Goal: Task Accomplishment & Management: Manage account settings

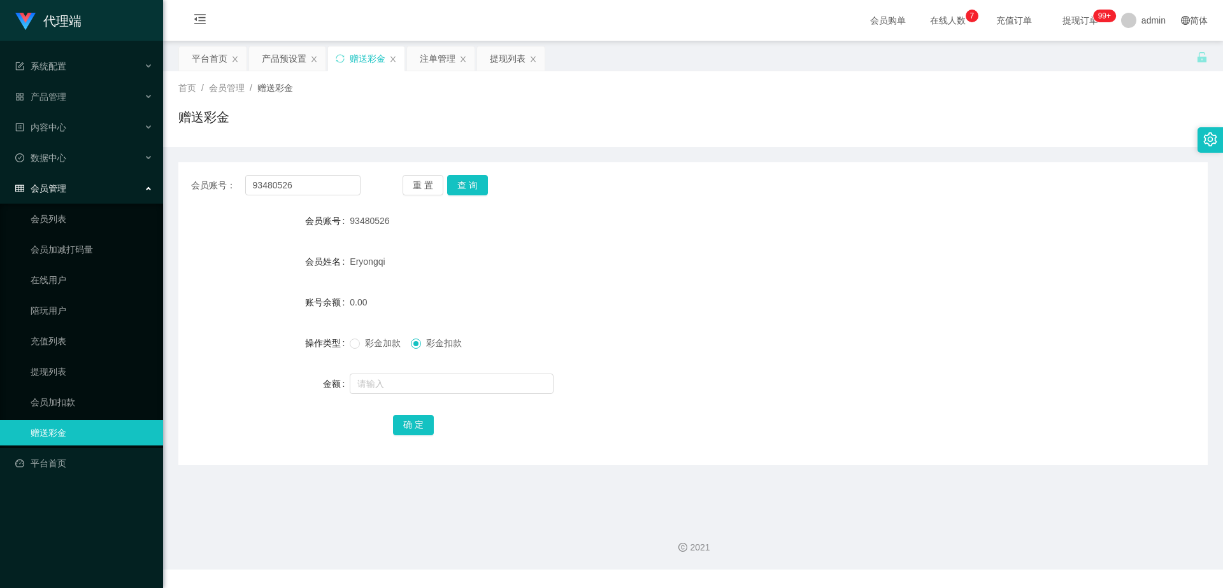
click at [306, 187] on input "93480526" at bounding box center [302, 185] width 115 height 20
type input "96776345"
click at [458, 183] on button "查 询" at bounding box center [467, 185] width 41 height 20
drag, startPoint x: 317, startPoint y: 187, endPoint x: 225, endPoint y: 186, distance: 91.1
click at [225, 186] on div "会员账号： 96776345" at bounding box center [275, 185] width 169 height 20
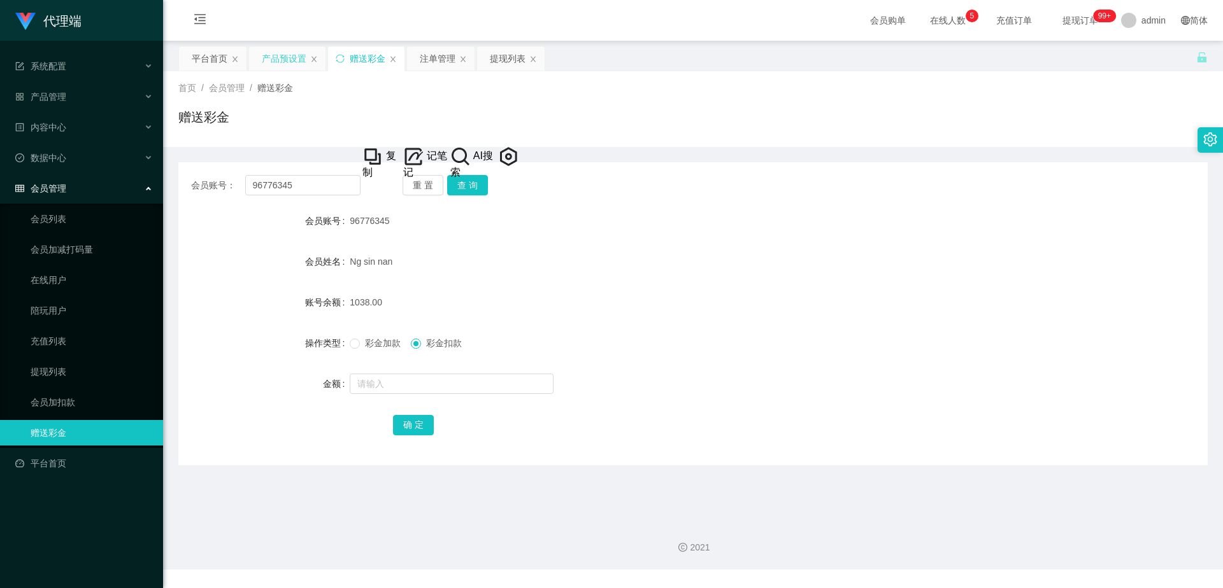
drag, startPoint x: 281, startPoint y: 59, endPoint x: 257, endPoint y: 64, distance: 24.7
click at [281, 59] on div "产品预设置" at bounding box center [284, 58] width 45 height 24
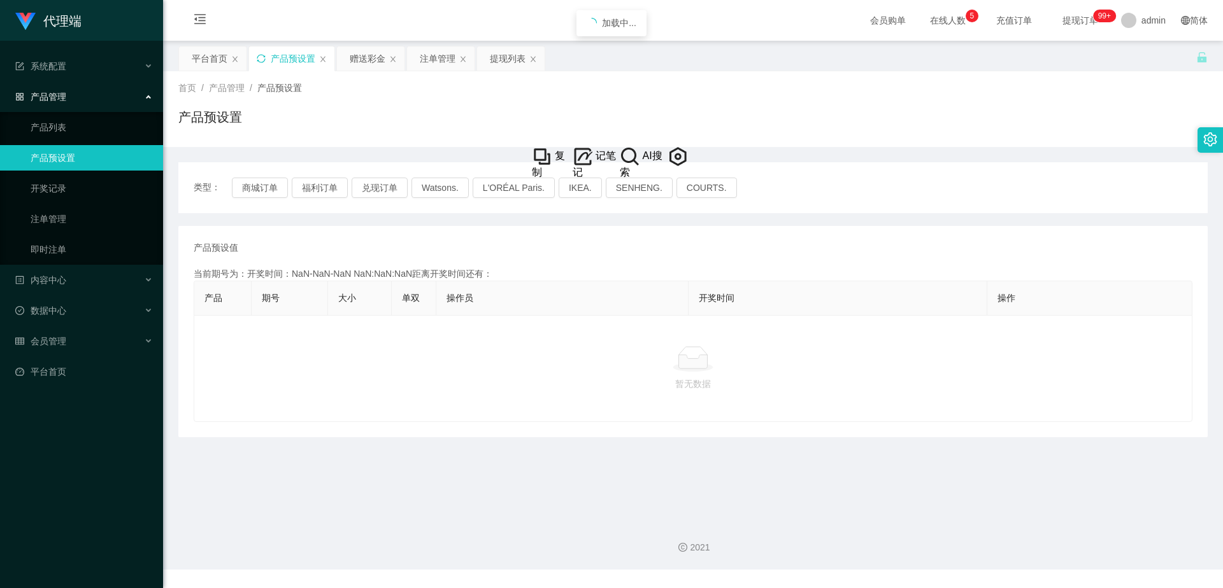
click at [260, 58] on icon "图标: sync" at bounding box center [261, 58] width 9 height 9
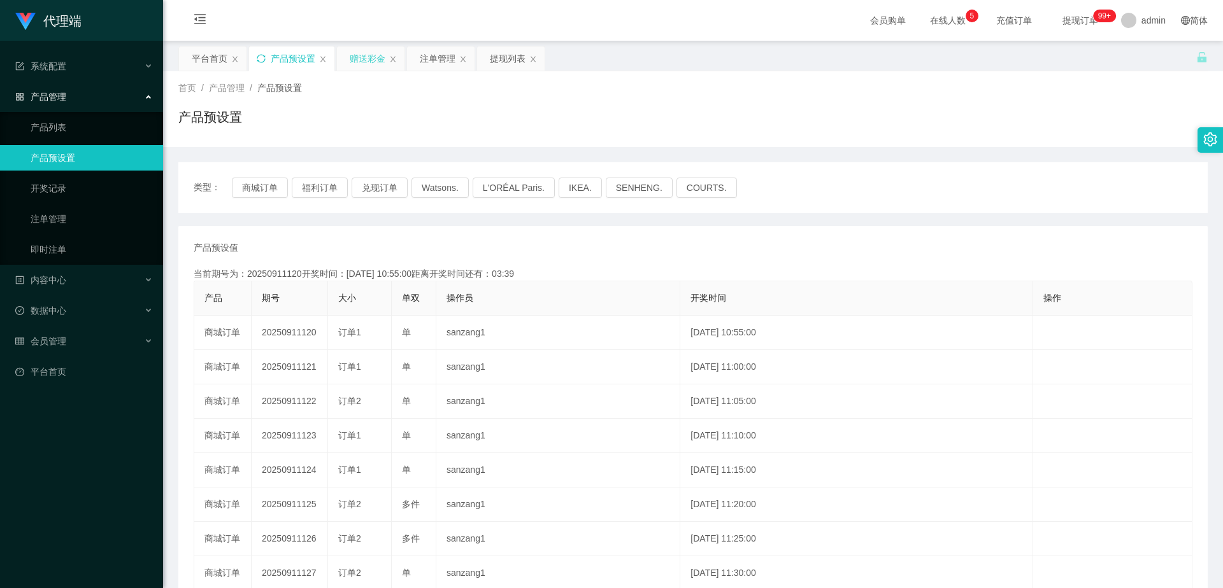
click at [357, 54] on div "赠送彩金" at bounding box center [368, 58] width 36 height 24
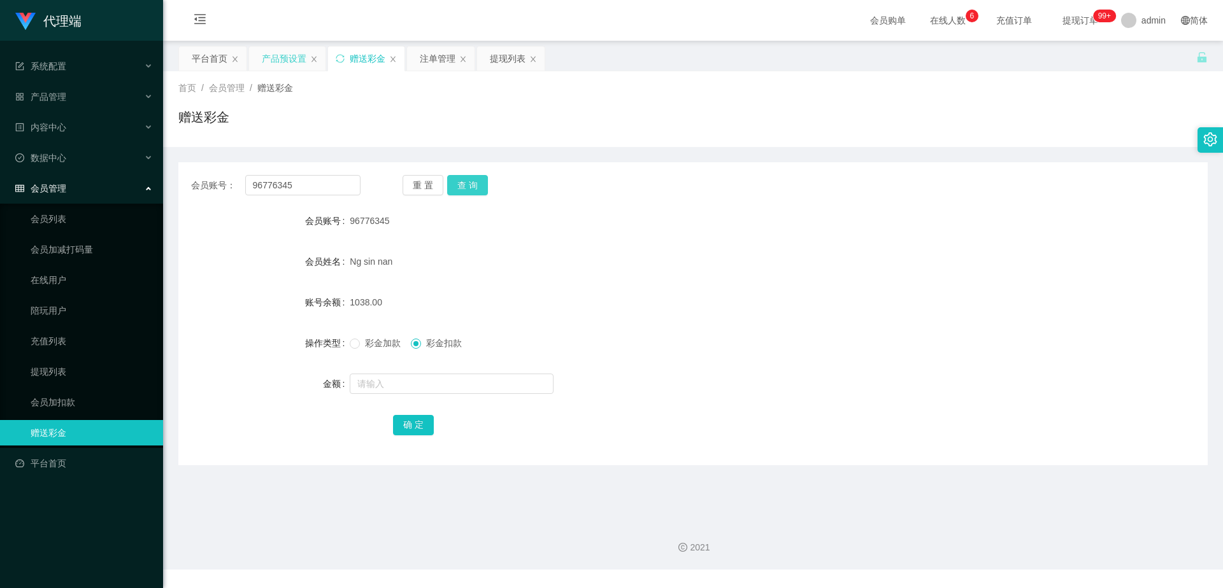
click at [464, 180] on button "查 询" at bounding box center [467, 185] width 41 height 20
drag, startPoint x: 317, startPoint y: 185, endPoint x: 215, endPoint y: 178, distance: 102.1
click at [215, 178] on div "会员账号： 96776345" at bounding box center [275, 185] width 169 height 20
click at [439, 59] on div "注单管理" at bounding box center [438, 58] width 36 height 24
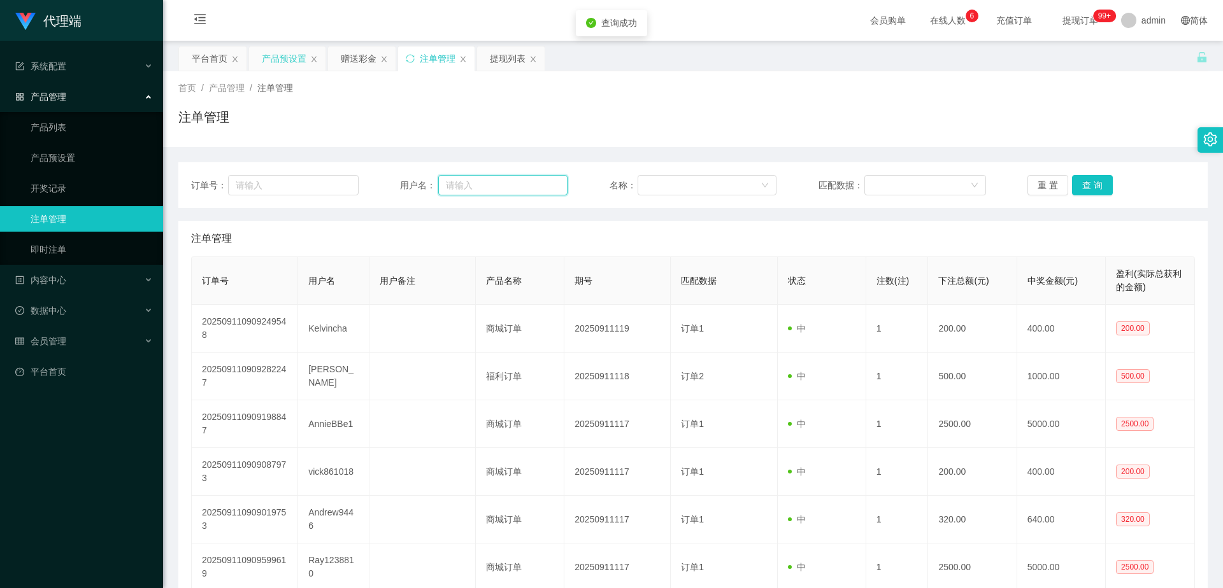
click at [501, 186] on input "text" at bounding box center [502, 185] width 129 height 20
paste input "96776345"
type input "96776345"
click at [1078, 187] on button "查 询" at bounding box center [1092, 185] width 41 height 20
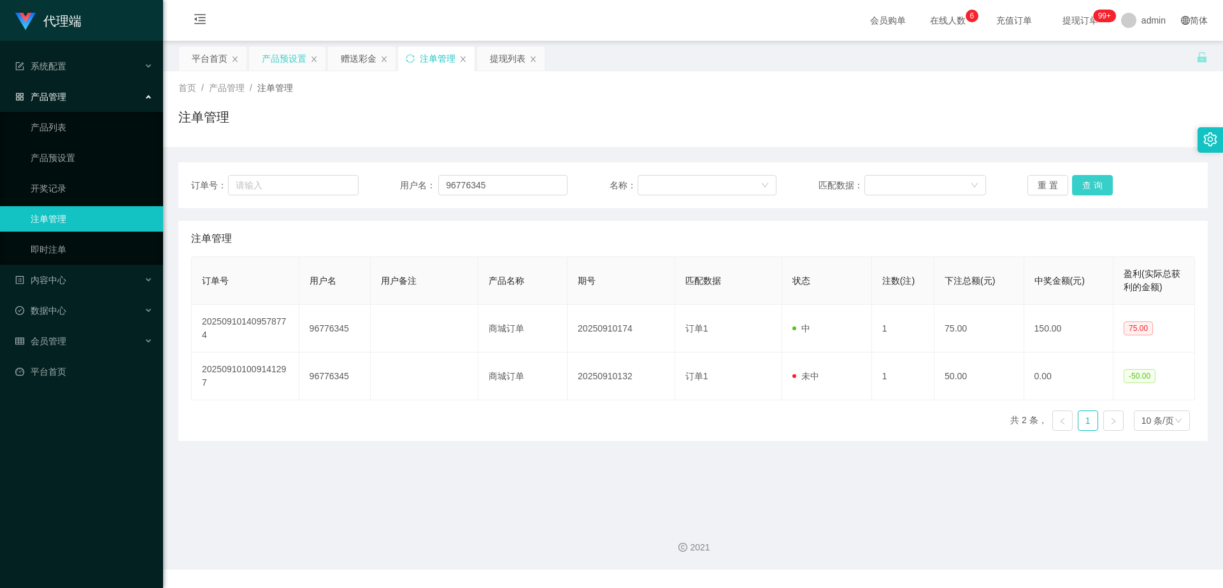
click at [1088, 188] on button "查 询" at bounding box center [1092, 185] width 41 height 20
click at [1089, 187] on div "重 置 查 询" at bounding box center [1111, 185] width 168 height 20
click at [1089, 187] on button "查 询" at bounding box center [1092, 185] width 41 height 20
click at [1089, 188] on div "重 置 查 询" at bounding box center [1111, 185] width 168 height 20
click at [1090, 182] on button "查 询" at bounding box center [1092, 185] width 41 height 20
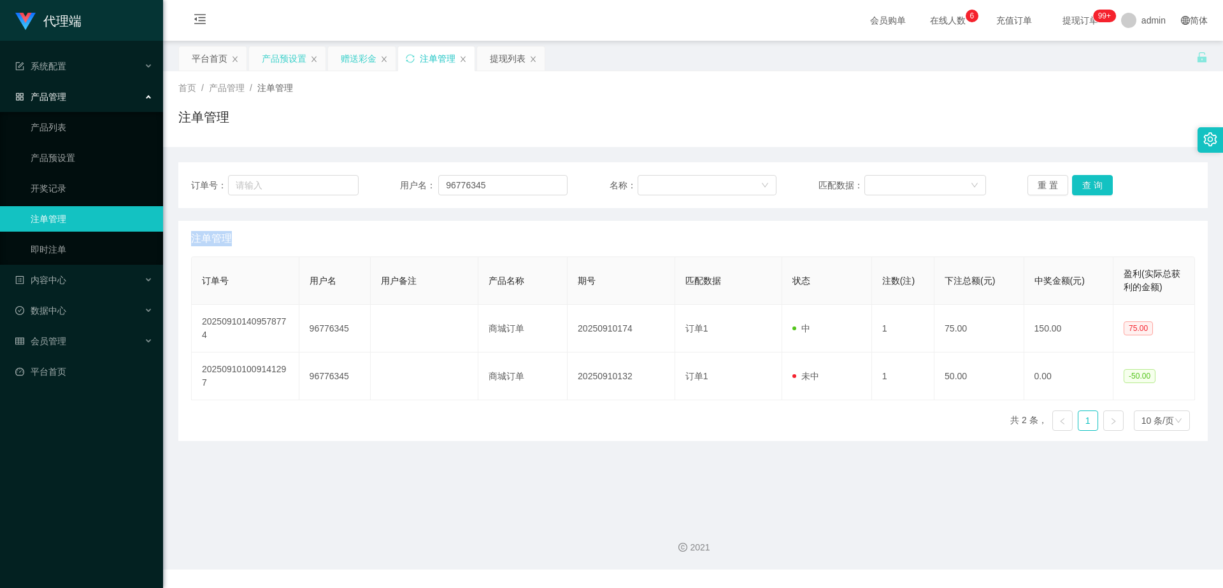
click at [366, 57] on div "赠送彩金" at bounding box center [359, 58] width 36 height 24
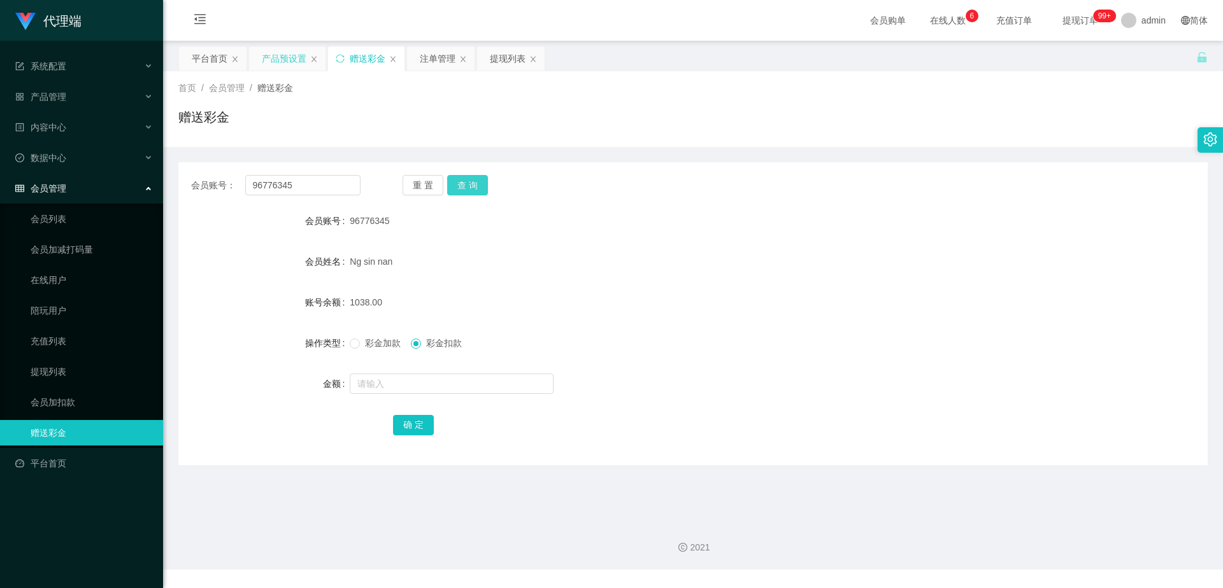
click at [478, 185] on button "查 询" at bounding box center [467, 185] width 41 height 20
click at [478, 185] on div "重 置 查 询" at bounding box center [487, 185] width 169 height 20
click at [478, 185] on button "查 询" at bounding box center [467, 185] width 41 height 20
drag, startPoint x: 538, startPoint y: 280, endPoint x: 525, endPoint y: 267, distance: 18.9
click at [534, 276] on form "会员账号 96776345 会员姓名 [PERSON_NAME] sin nan 账号余额 638.00 操作类型 彩金加款 彩金扣款 金额 确 定" at bounding box center [692, 322] width 1029 height 229
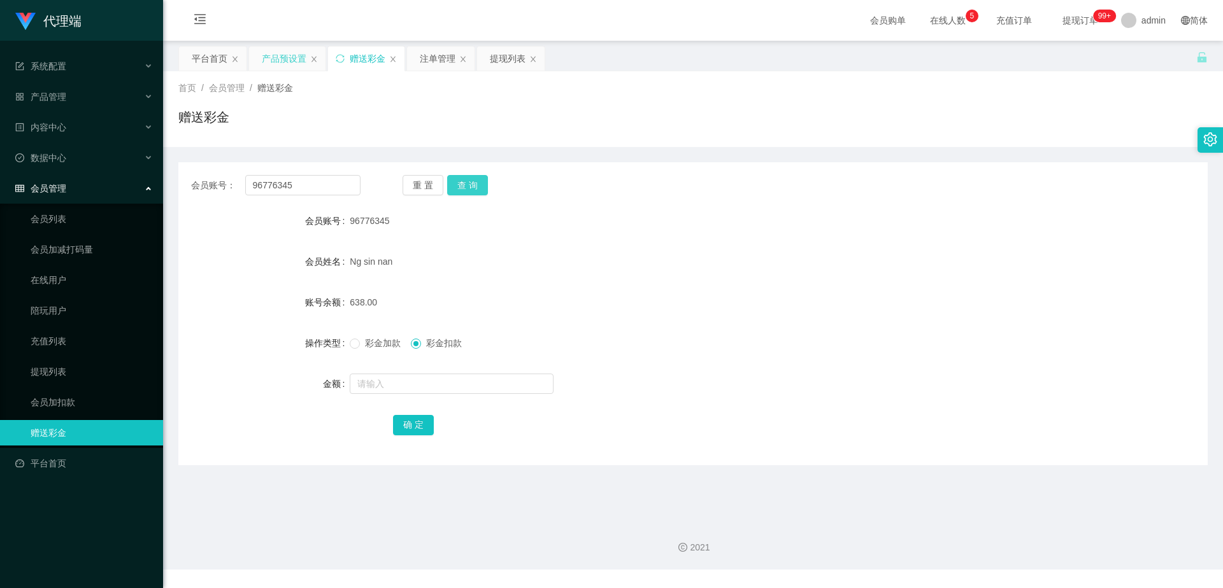
click at [474, 188] on button "查 询" at bounding box center [467, 185] width 41 height 20
drag, startPoint x: 314, startPoint y: 185, endPoint x: 199, endPoint y: 189, distance: 115.4
click at [199, 189] on div "会员账号： 96776345" at bounding box center [275, 185] width 169 height 20
click at [395, 386] on input "text" at bounding box center [452, 384] width 204 height 20
type input "3000"
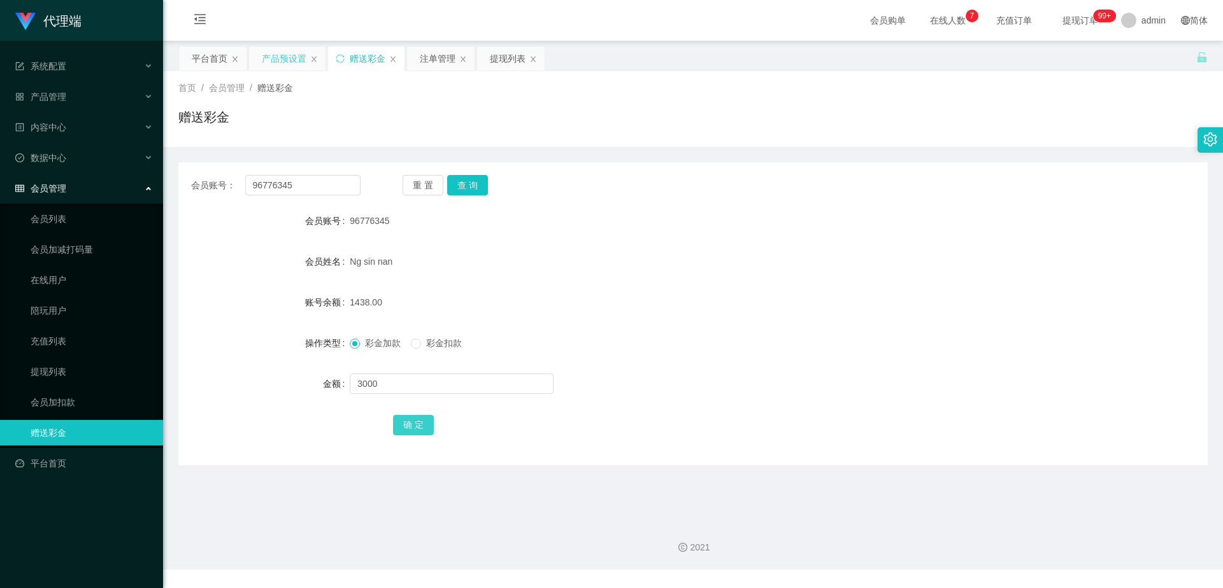
click at [411, 425] on button "确 定" at bounding box center [413, 425] width 41 height 20
click at [267, 62] on div "产品预设置" at bounding box center [284, 58] width 45 height 24
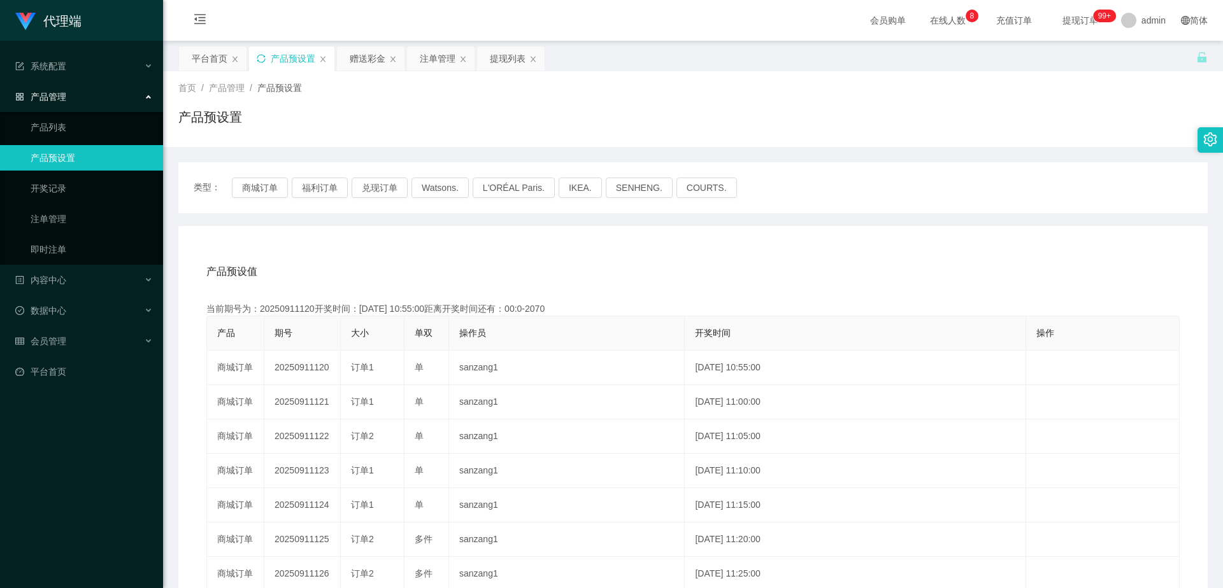
click at [261, 59] on icon "图标: sync" at bounding box center [261, 58] width 9 height 9
click at [373, 187] on button "兑现订单" at bounding box center [380, 188] width 56 height 20
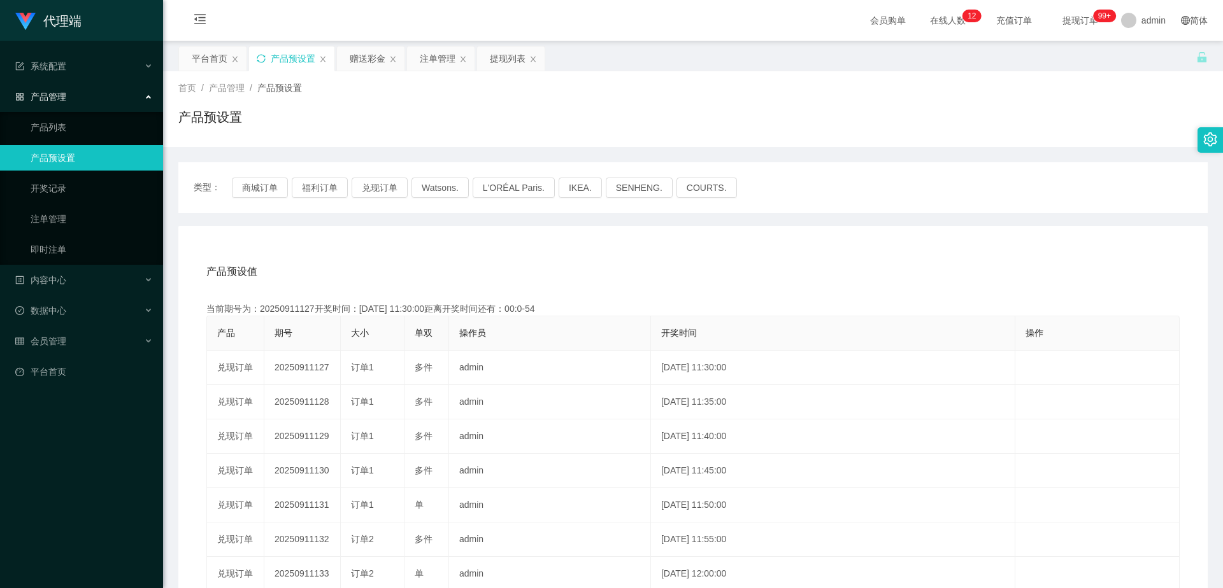
click at [263, 59] on icon "图标: sync" at bounding box center [261, 58] width 9 height 9
click at [371, 189] on button "兑现订单" at bounding box center [380, 188] width 56 height 20
click at [366, 60] on div "赠送彩金" at bounding box center [368, 58] width 36 height 24
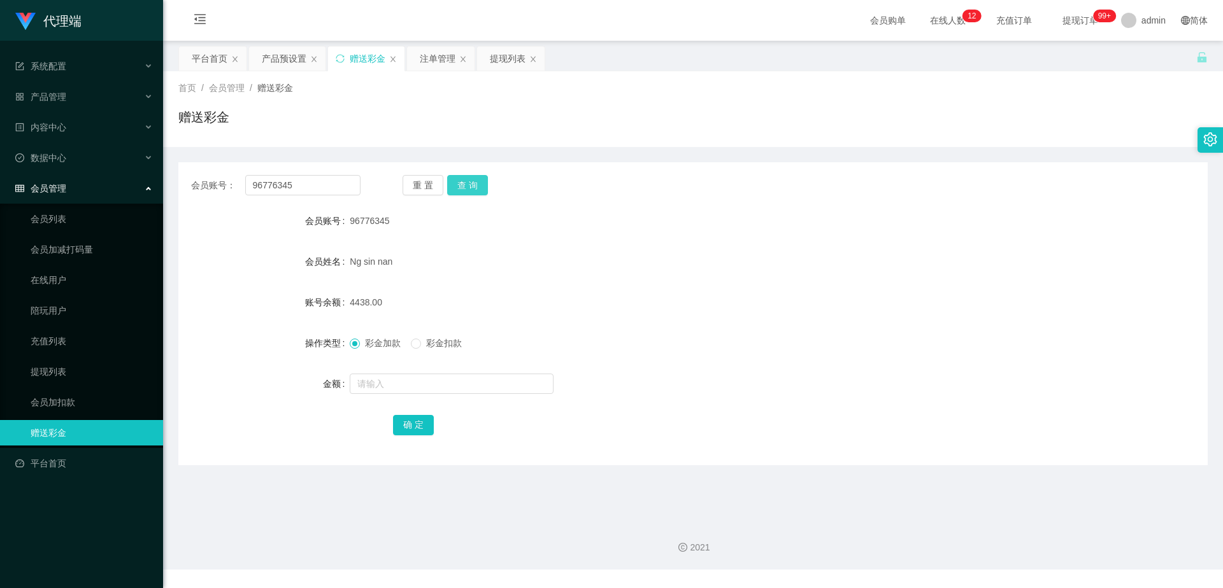
click at [469, 178] on button "查 询" at bounding box center [467, 185] width 41 height 20
click at [469, 182] on button "查 询" at bounding box center [467, 185] width 41 height 20
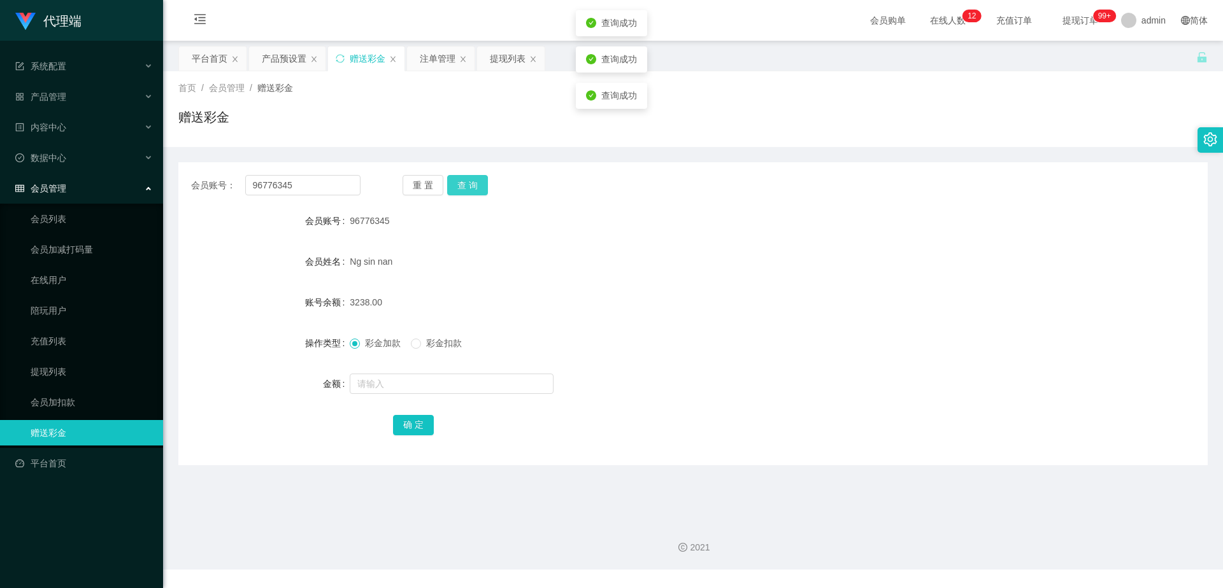
drag, startPoint x: 469, startPoint y: 182, endPoint x: 376, endPoint y: 109, distance: 118.5
click at [469, 182] on button "查 询" at bounding box center [467, 185] width 41 height 20
drag, startPoint x: 289, startPoint y: 62, endPoint x: 320, endPoint y: 70, distance: 32.1
click at [289, 62] on div "产品预设置" at bounding box center [284, 58] width 45 height 24
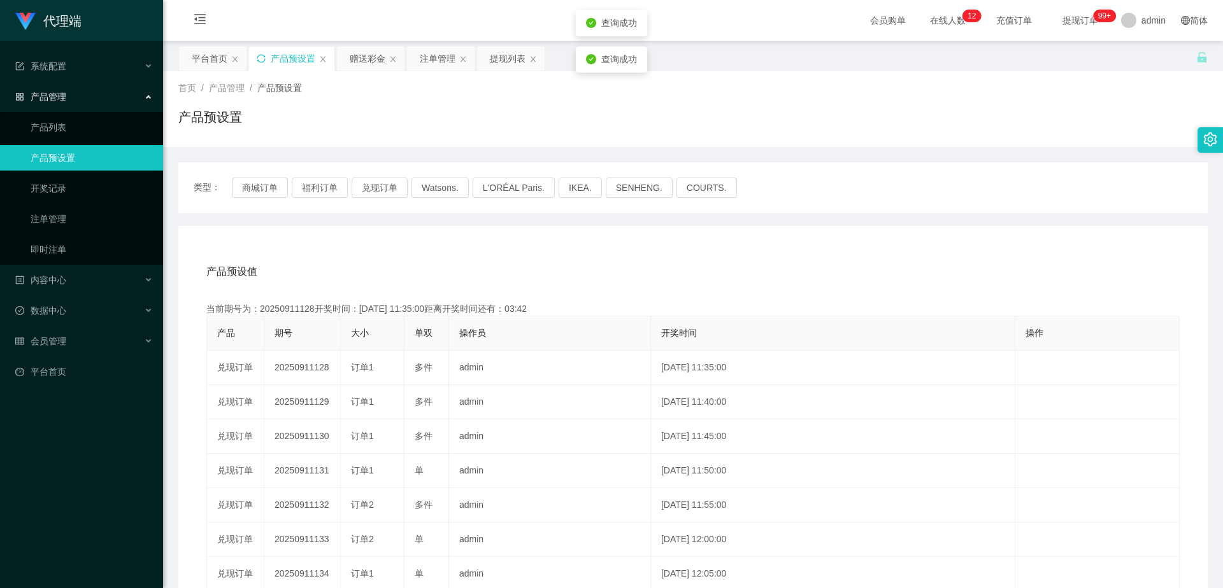
click at [259, 59] on icon "图标: sync" at bounding box center [261, 58] width 9 height 9
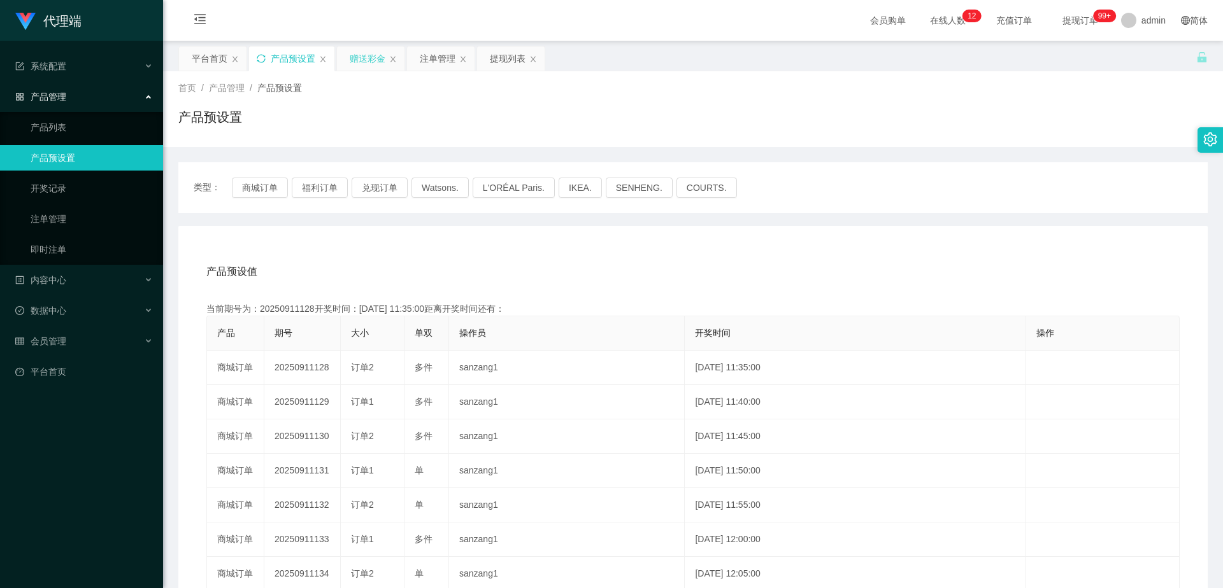
click at [354, 58] on div "赠送彩金" at bounding box center [368, 58] width 36 height 24
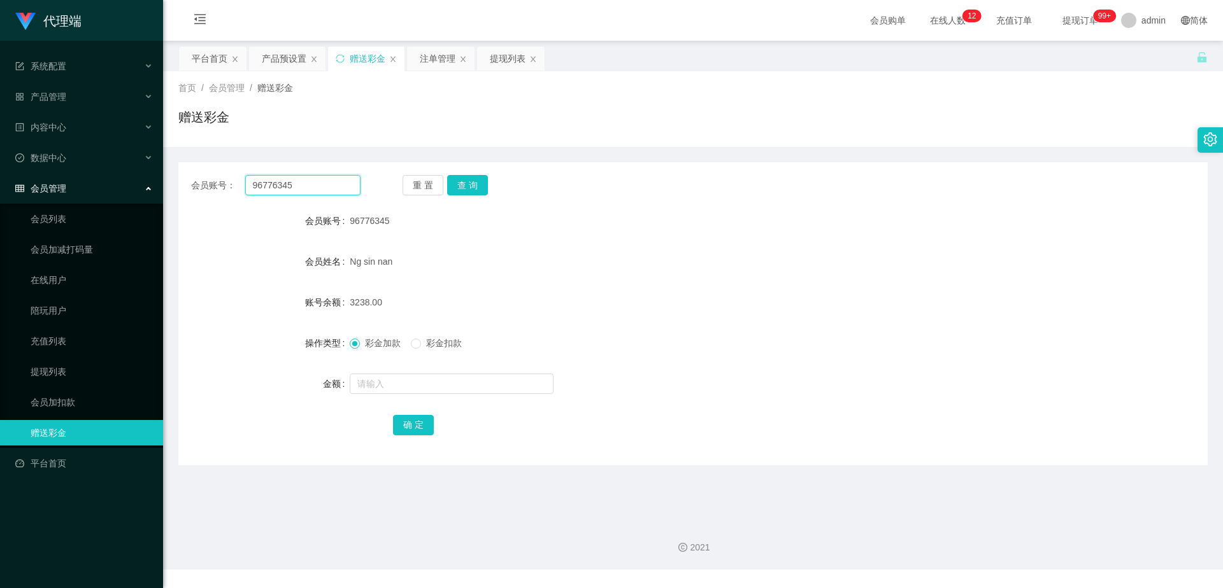
drag, startPoint x: 300, startPoint y: 187, endPoint x: 217, endPoint y: 185, distance: 82.8
click at [217, 185] on div "会员账号： 96776345" at bounding box center [275, 185] width 169 height 20
drag, startPoint x: 424, startPoint y: 61, endPoint x: 434, endPoint y: 92, distance: 33.0
click at [424, 61] on div "注单管理" at bounding box center [438, 58] width 36 height 24
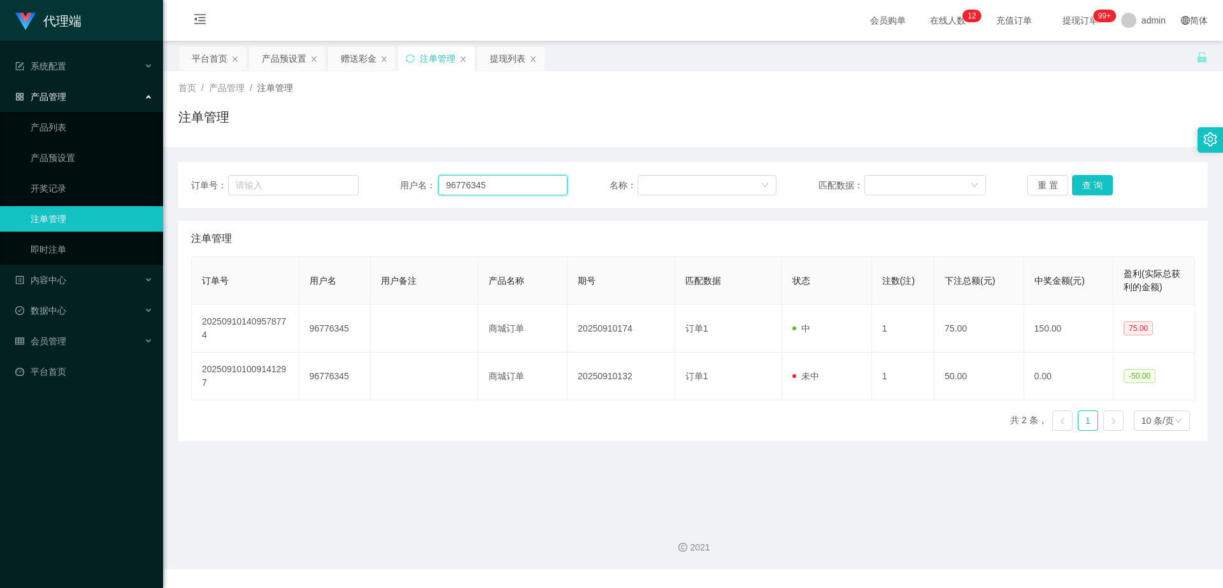
click at [496, 185] on input "96776345" at bounding box center [502, 185] width 129 height 20
click at [1081, 185] on button "查 询" at bounding box center [1092, 185] width 41 height 20
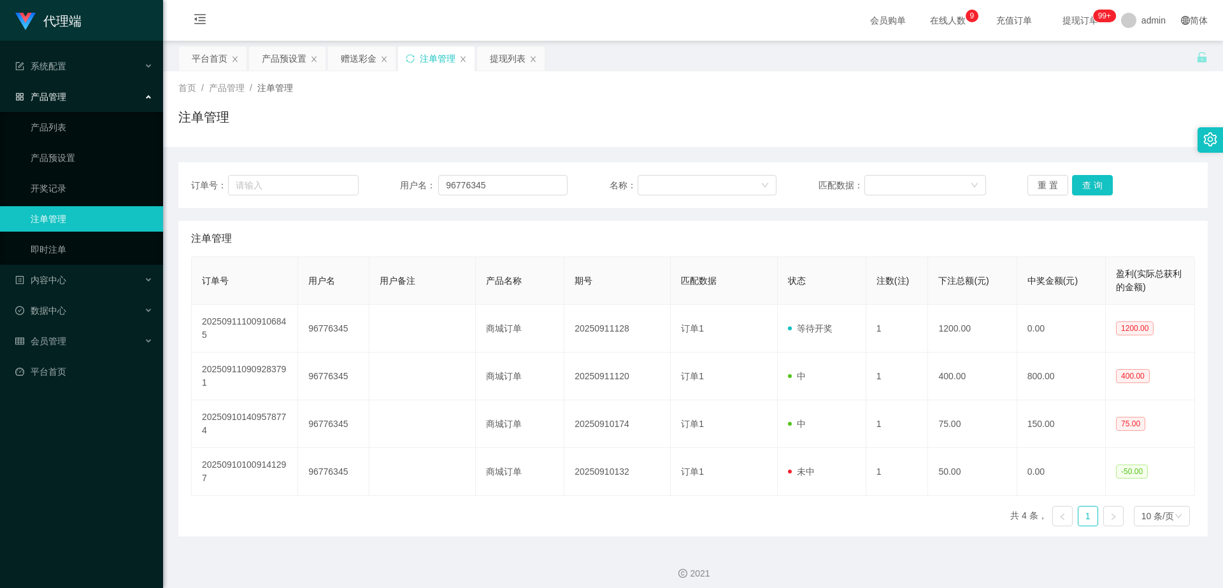
drag, startPoint x: 359, startPoint y: 59, endPoint x: 442, endPoint y: 127, distance: 107.3
click at [359, 59] on div "赠送彩金" at bounding box center [359, 58] width 36 height 24
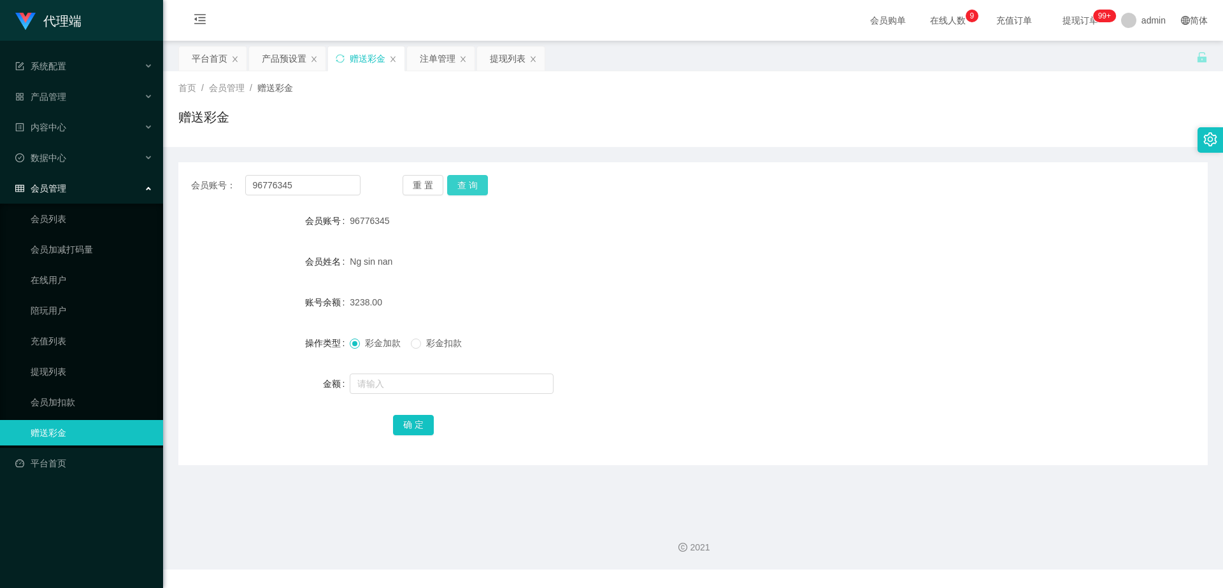
click at [476, 192] on button "查 询" at bounding box center [467, 185] width 41 height 20
click at [476, 192] on button "查 询" at bounding box center [474, 185] width 55 height 20
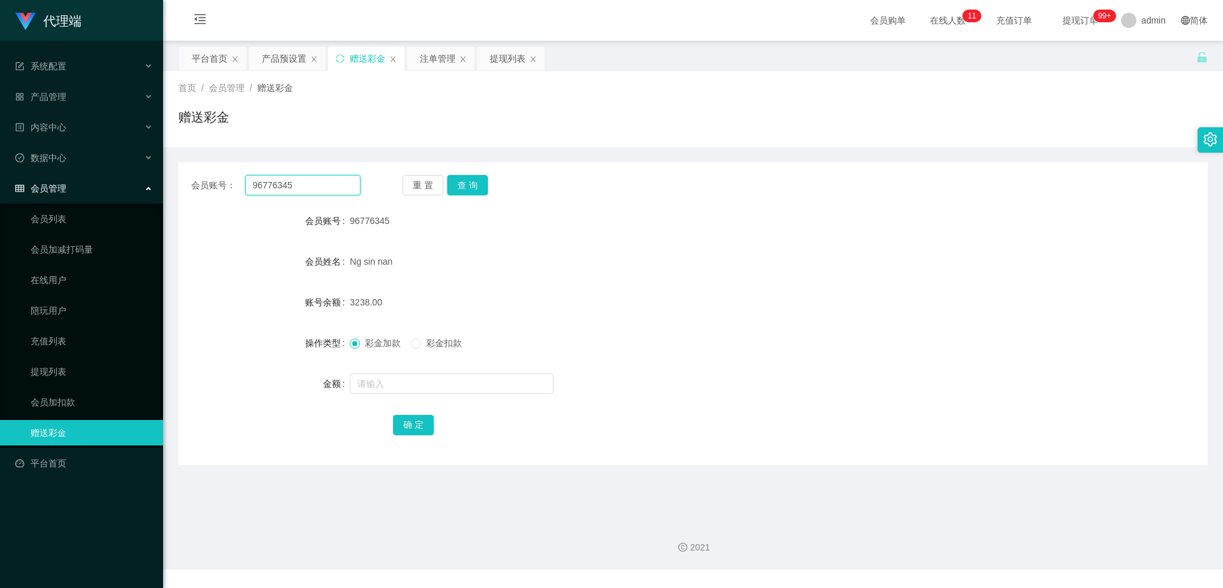
drag, startPoint x: 280, startPoint y: 187, endPoint x: 242, endPoint y: 187, distance: 37.6
click at [242, 187] on div "会员账号： 96776345" at bounding box center [275, 185] width 169 height 20
click at [301, 186] on input "96776345" at bounding box center [302, 185] width 115 height 20
drag, startPoint x: 301, startPoint y: 186, endPoint x: 274, endPoint y: 186, distance: 26.7
click at [274, 186] on input "96776345" at bounding box center [302, 185] width 115 height 20
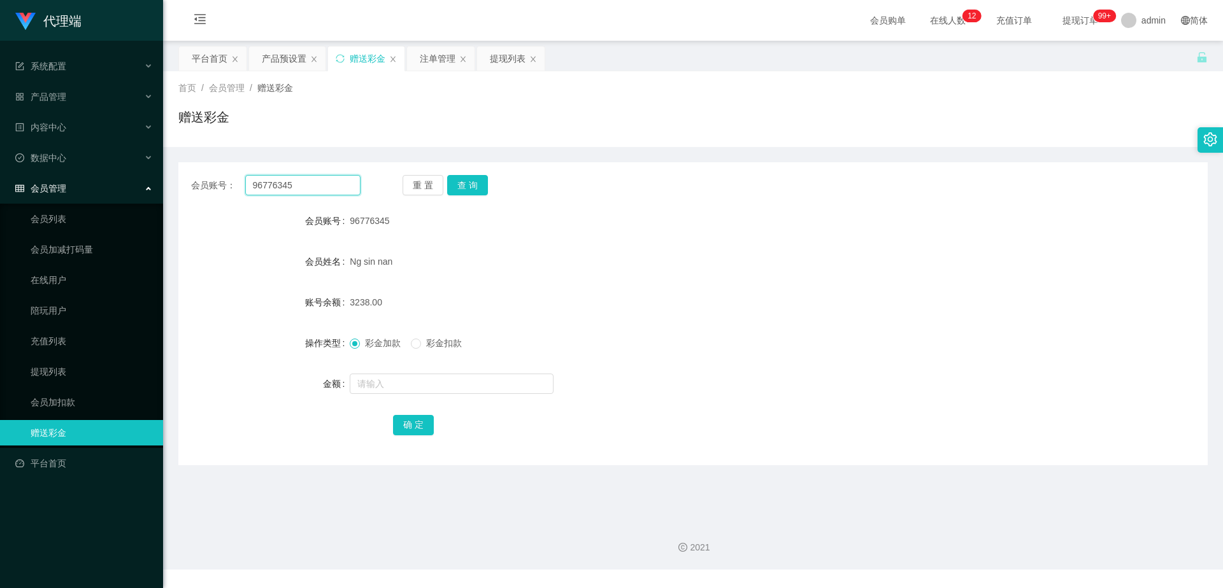
click at [306, 185] on input "96776345" at bounding box center [302, 185] width 115 height 20
drag, startPoint x: 304, startPoint y: 184, endPoint x: 250, endPoint y: 188, distance: 54.3
click at [250, 188] on input "96776345" at bounding box center [302, 185] width 115 height 20
click at [71, 225] on link "会员列表" at bounding box center [92, 218] width 122 height 25
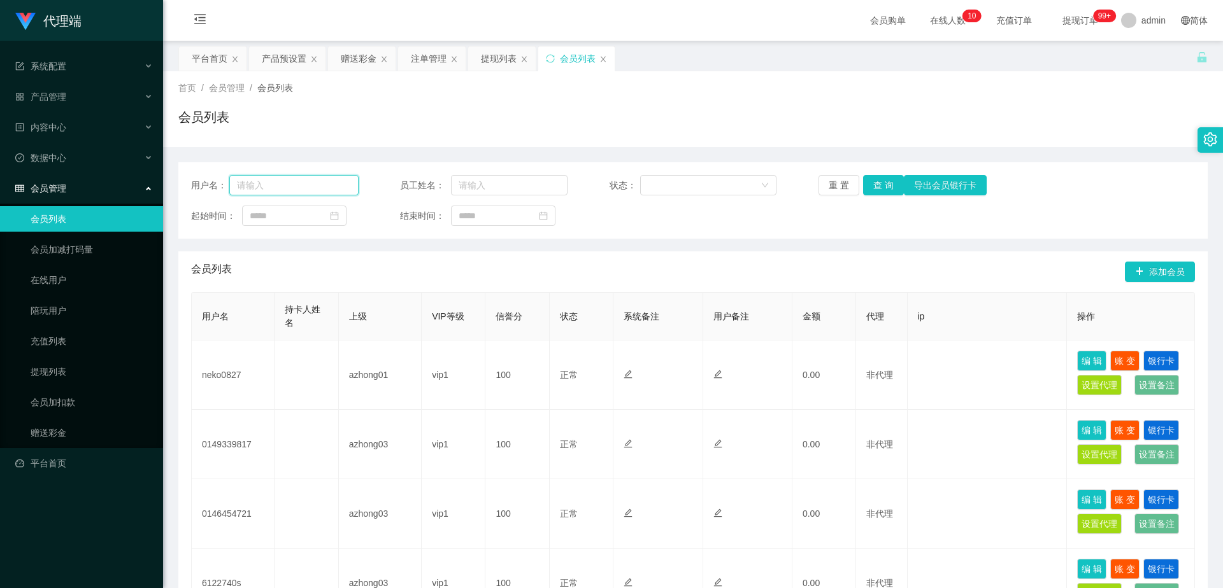
click at [297, 191] on input "text" at bounding box center [293, 185] width 129 height 20
paste input "经理，对不起，给你添麻烦了"
type input "经"
drag, startPoint x: 350, startPoint y: 55, endPoint x: 360, endPoint y: 76, distance: 23.4
click at [352, 56] on div "赠送彩金" at bounding box center [359, 58] width 36 height 24
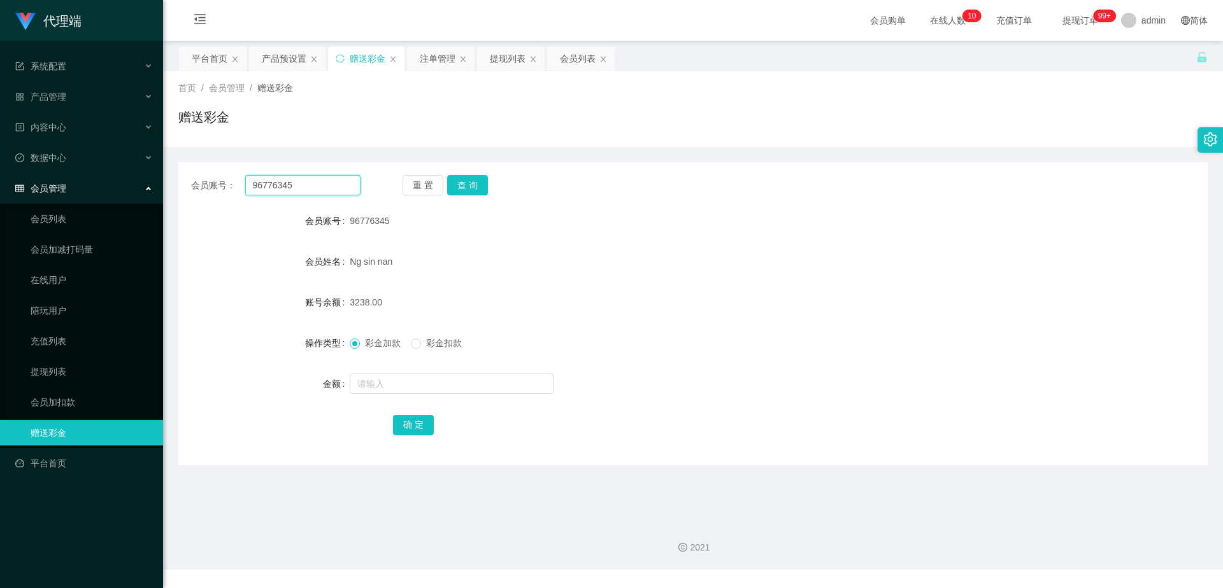
drag, startPoint x: 310, startPoint y: 193, endPoint x: 209, endPoint y: 188, distance: 101.4
click at [209, 188] on div "会员账号： 96776345" at bounding box center [275, 185] width 169 height 20
click at [583, 52] on div "会员列表" at bounding box center [578, 58] width 36 height 24
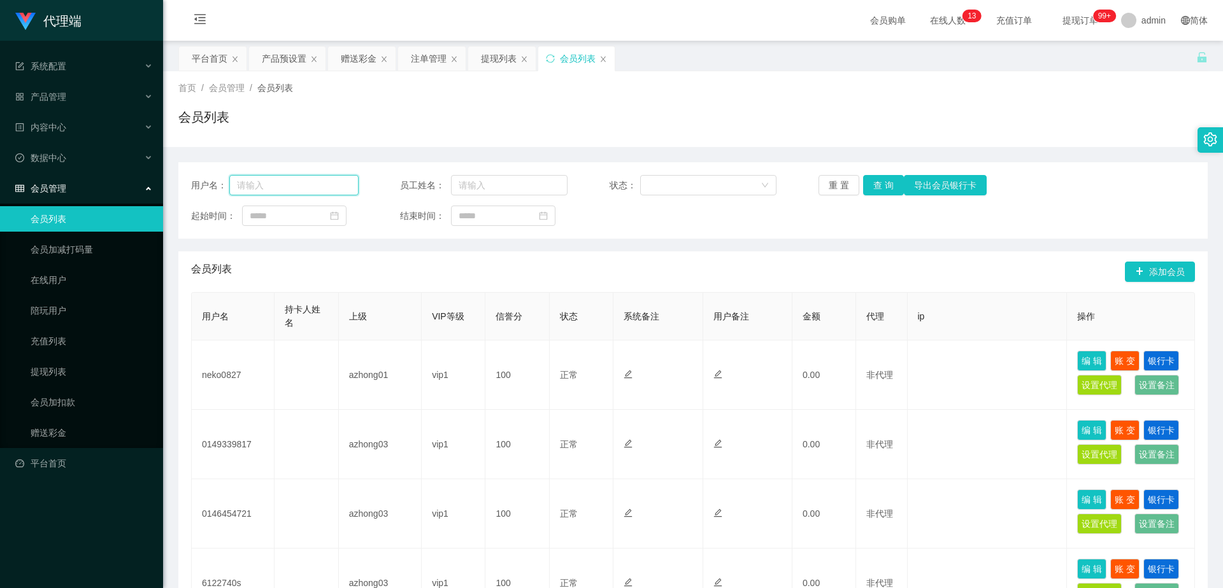
click at [319, 187] on input "text" at bounding box center [293, 185] width 129 height 20
paste input "96776345"
type input "96776345"
drag, startPoint x: 875, startPoint y: 183, endPoint x: 886, endPoint y: 189, distance: 12.0
click at [875, 183] on button "查 询" at bounding box center [883, 185] width 41 height 20
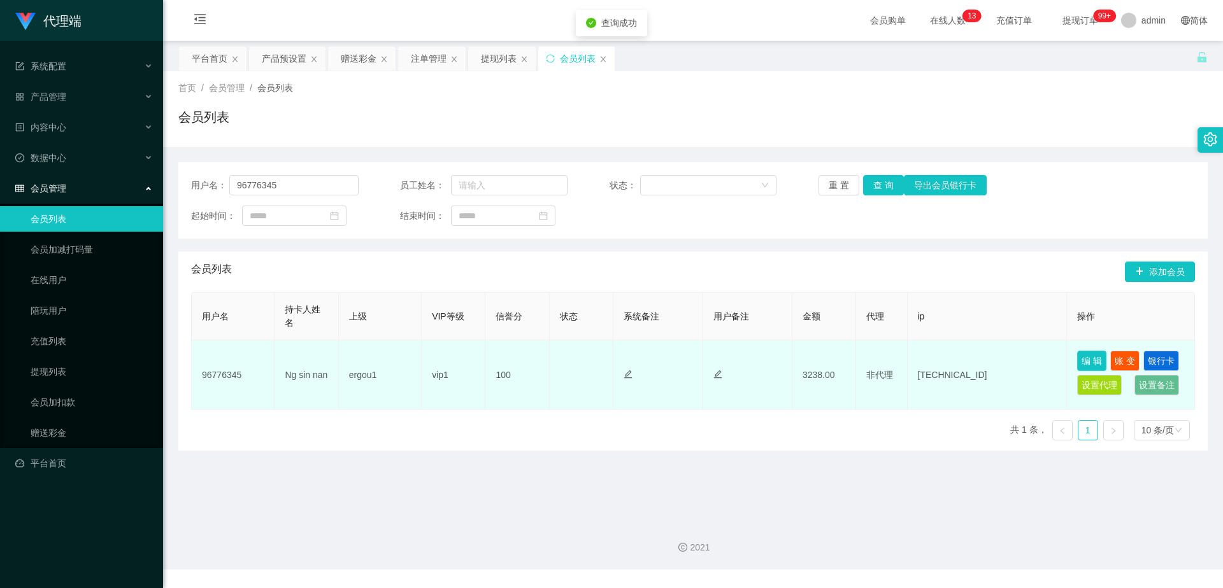
click at [1083, 357] on button "编 辑" at bounding box center [1091, 361] width 29 height 20
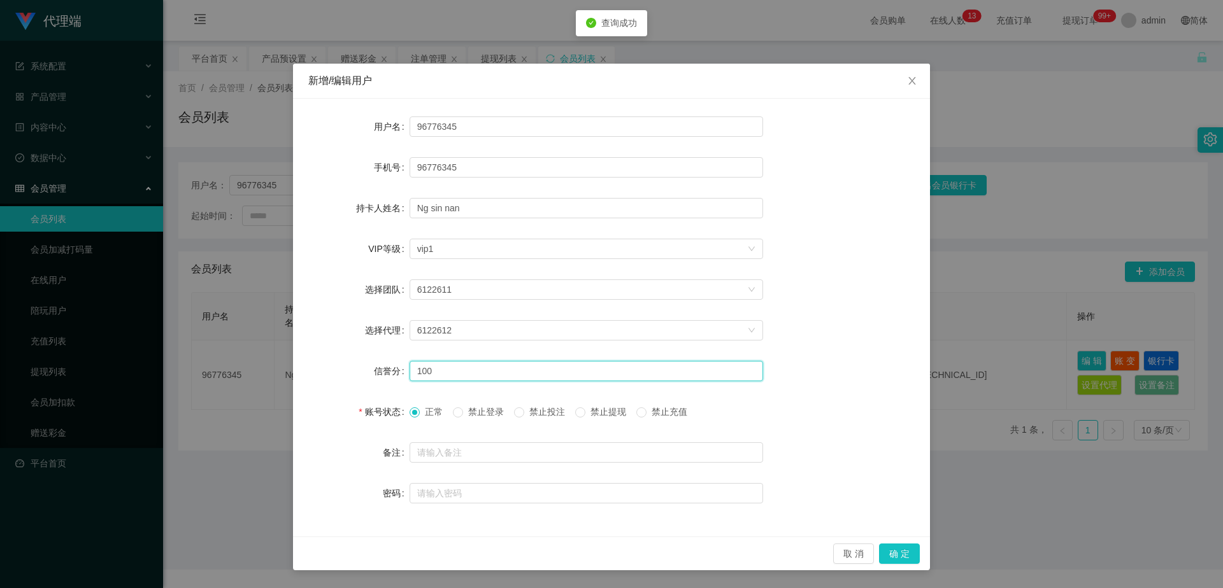
drag, startPoint x: 457, startPoint y: 373, endPoint x: 381, endPoint y: 374, distance: 75.8
click at [374, 372] on div "信誉分 100" at bounding box center [611, 371] width 606 height 25
type input "80"
drag, startPoint x: 905, startPoint y: 557, endPoint x: 927, endPoint y: 537, distance: 29.7
click at [905, 557] on button "确 定" at bounding box center [899, 554] width 41 height 20
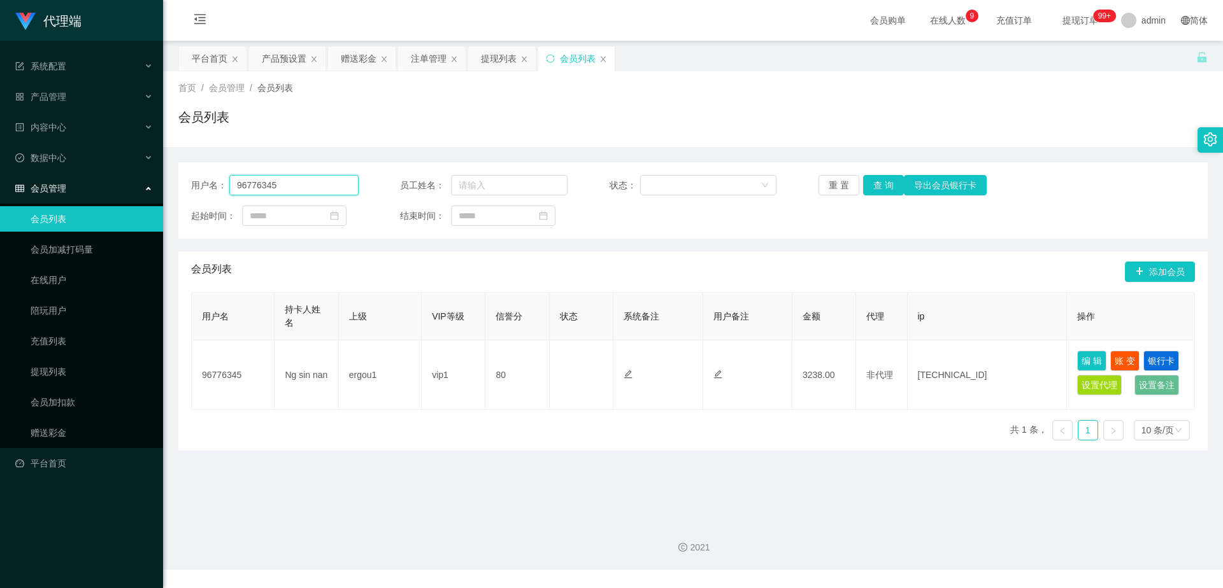
drag, startPoint x: 298, startPoint y: 187, endPoint x: 215, endPoint y: 182, distance: 83.0
click at [215, 182] on div "用户名： 96776345" at bounding box center [275, 185] width 168 height 20
click at [308, 190] on input "96776345" at bounding box center [293, 185] width 129 height 20
drag, startPoint x: 308, startPoint y: 190, endPoint x: 229, endPoint y: 189, distance: 79.6
click at [229, 189] on input "96776345" at bounding box center [293, 185] width 129 height 20
